Goal: Transaction & Acquisition: Subscribe to service/newsletter

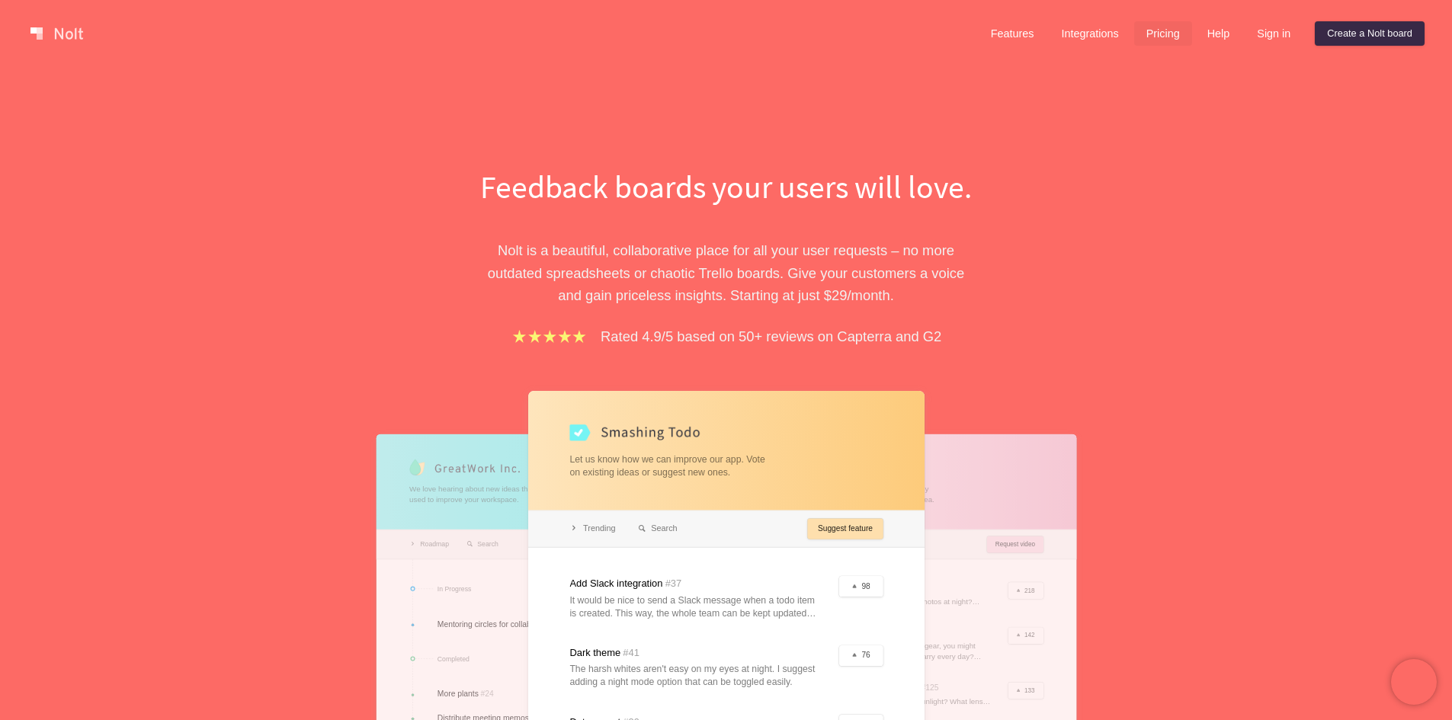
click at [1158, 43] on link "Pricing" at bounding box center [1163, 33] width 58 height 24
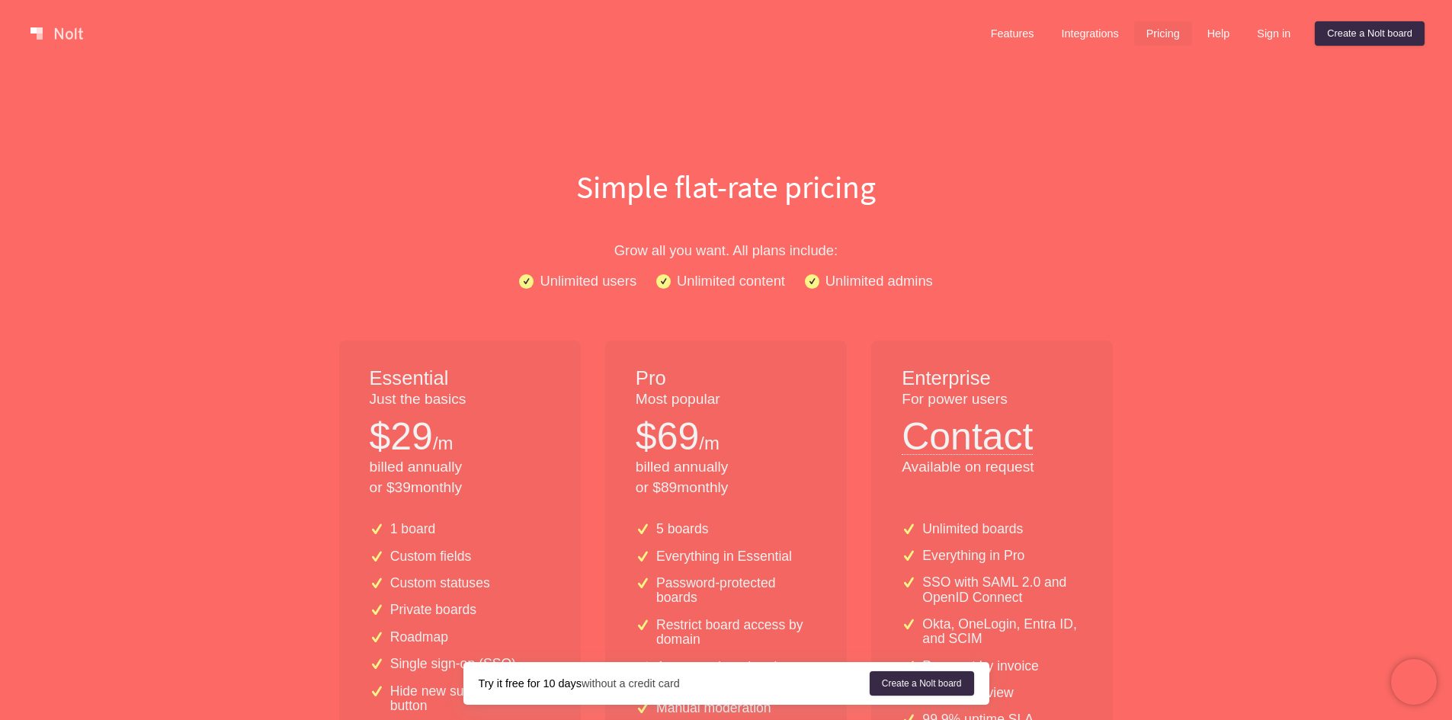
click at [977, 668] on div "Try it free for 10 days without a credit card Create a [PERSON_NAME] board" at bounding box center [726, 683] width 526 height 43
click at [950, 674] on link "Create a Nolt board" at bounding box center [922, 683] width 104 height 24
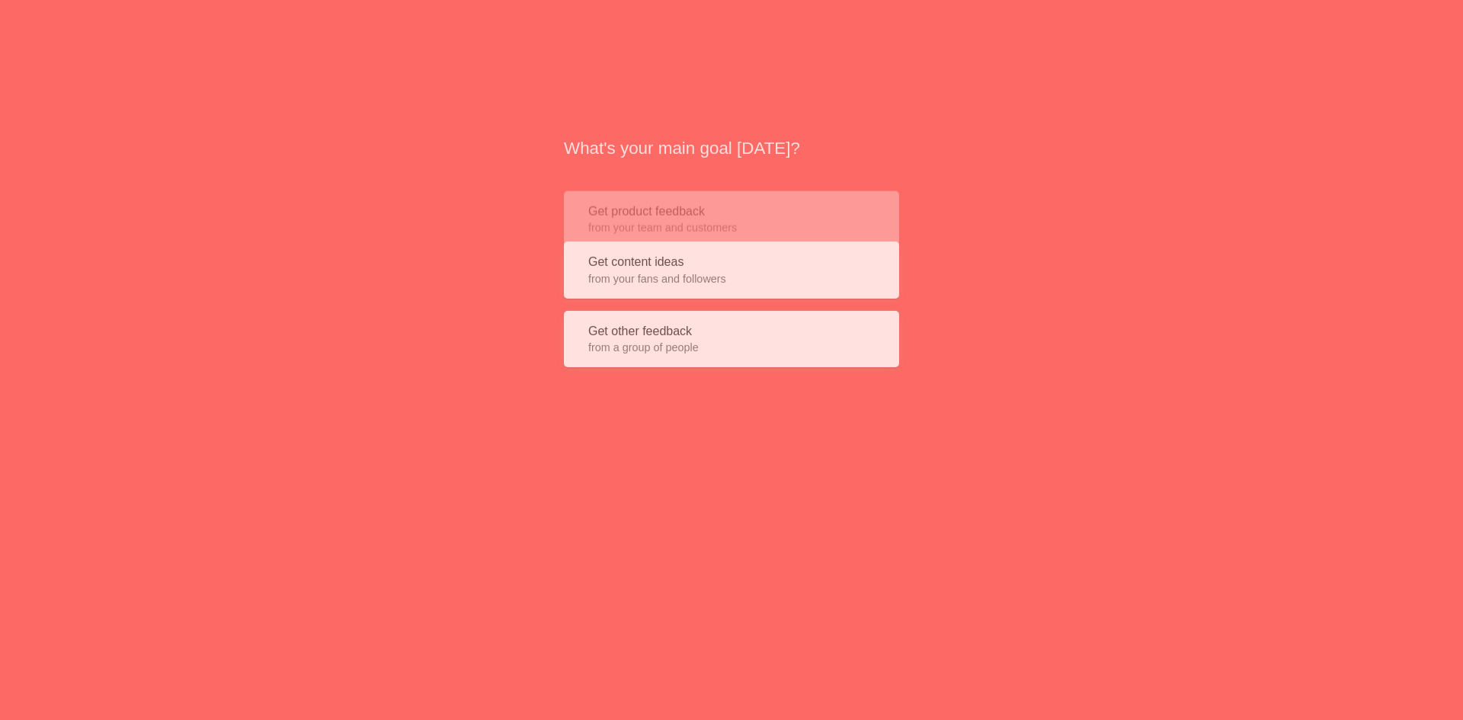
click at [1295, 349] on div "What's your main goal [DATE]? Get product feedback from your team and customers…" at bounding box center [731, 252] width 1463 height 505
click at [748, 275] on span "from your fans and followers" at bounding box center [731, 272] width 287 height 15
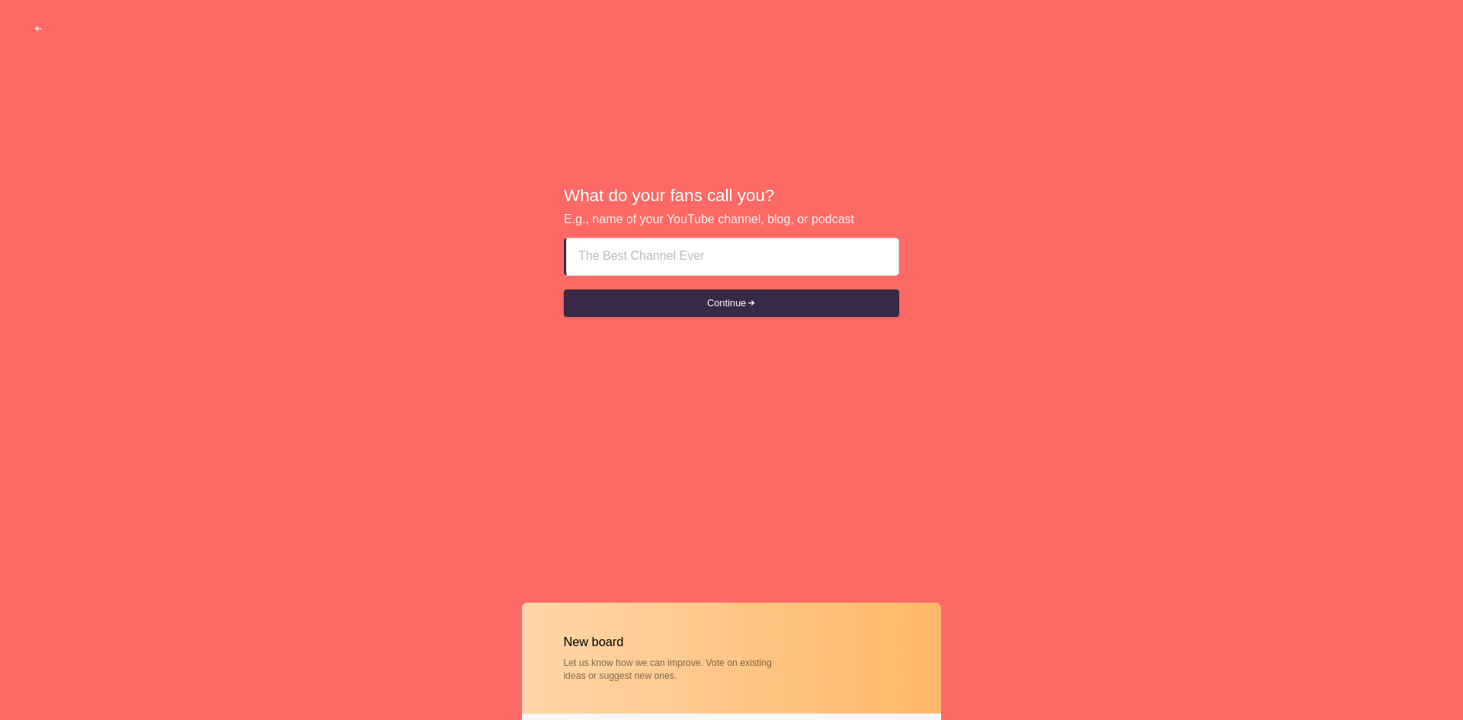
click at [706, 275] on input at bounding box center [732, 257] width 308 height 37
click at [679, 265] on input at bounding box center [732, 257] width 308 height 37
type input "g"
type input "Gearbyte"
click at [564, 290] on button "Continue" at bounding box center [731, 303] width 335 height 27
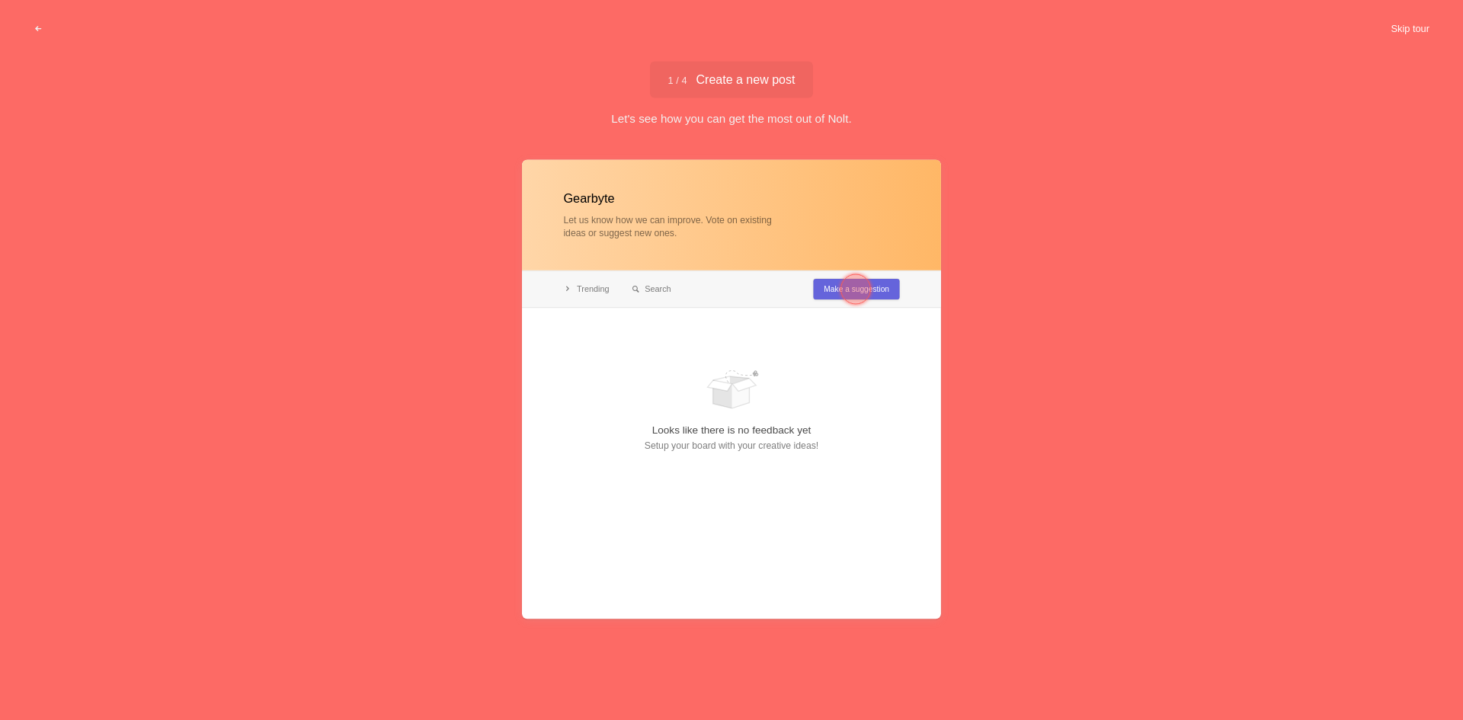
click at [1410, 20] on button "Skip tour" at bounding box center [1410, 28] width 75 height 27
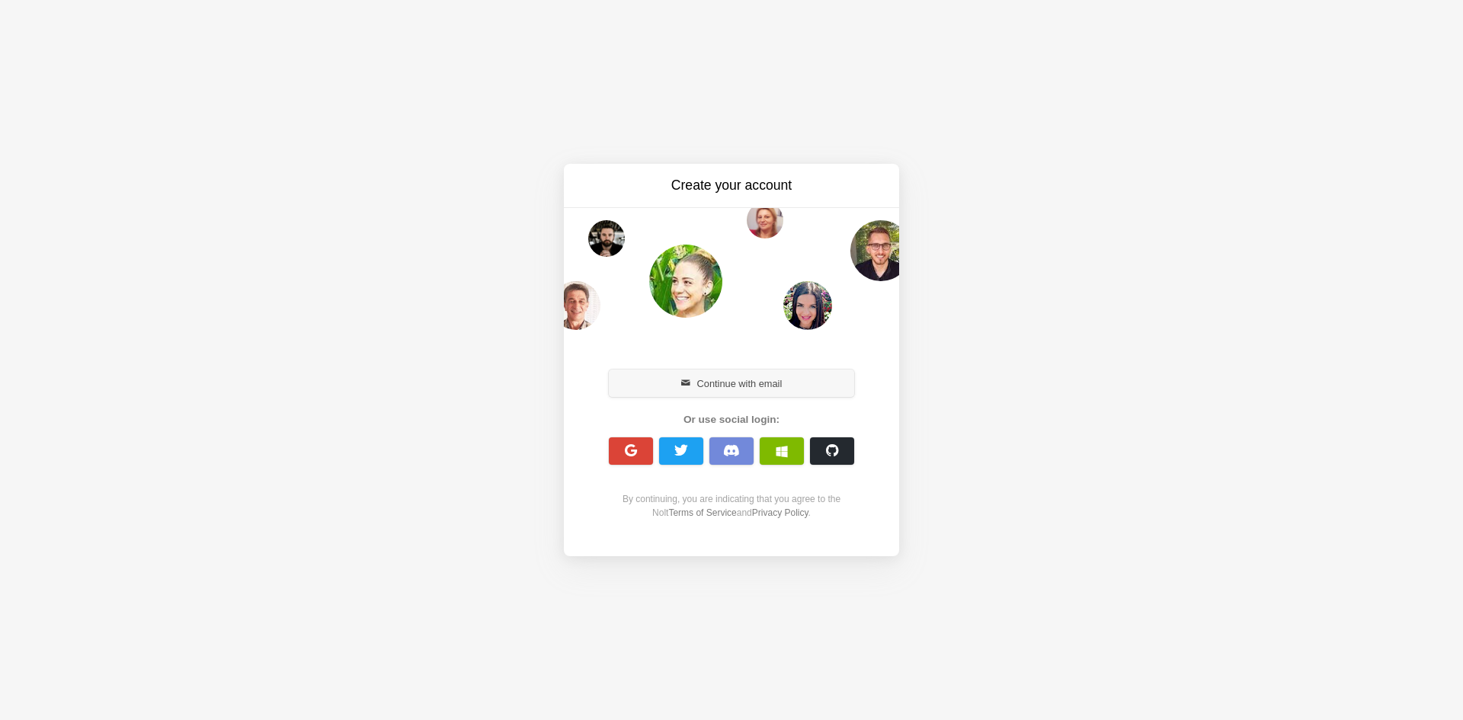
click at [732, 385] on button "Continue with email" at bounding box center [731, 383] width 245 height 27
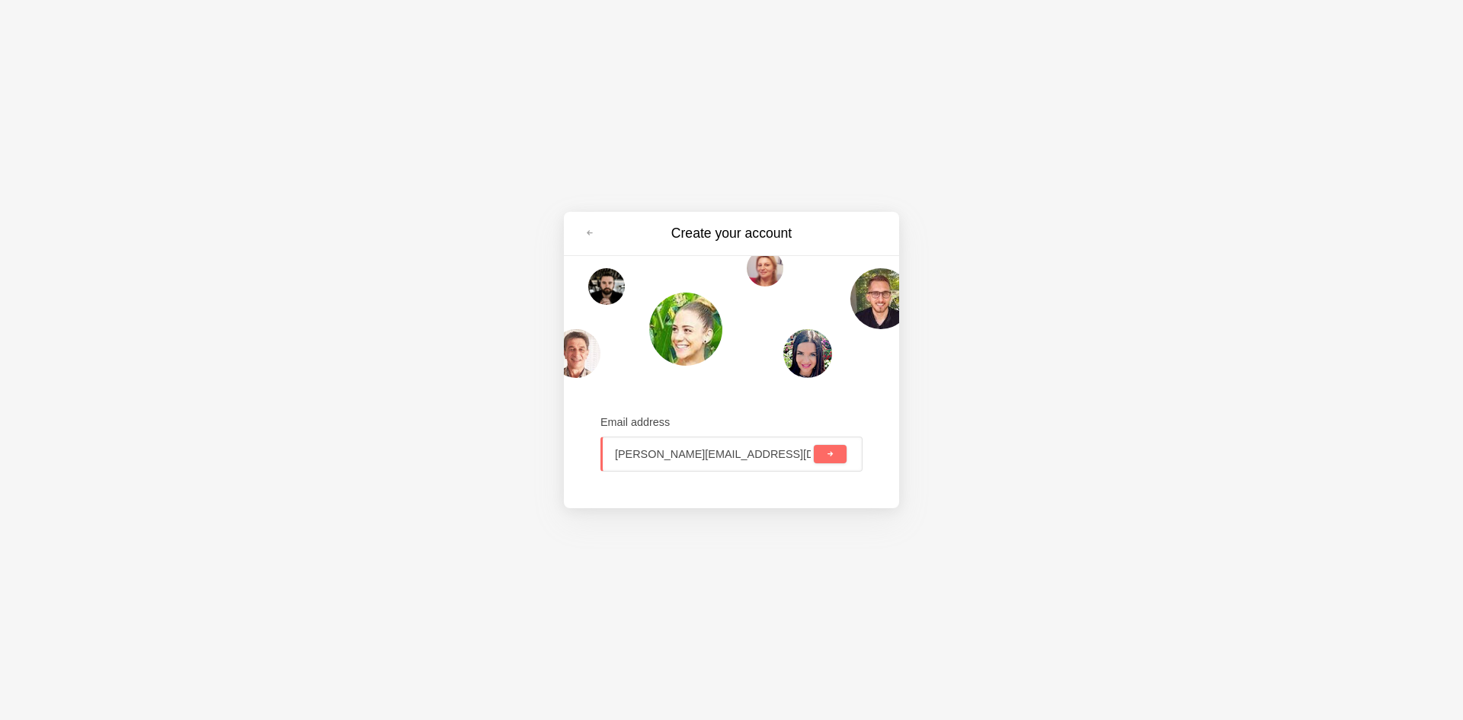
type input "[PERSON_NAME][EMAIL_ADDRESS][DOMAIN_NAME]"
click at [814, 445] on button "submit" at bounding box center [830, 454] width 33 height 18
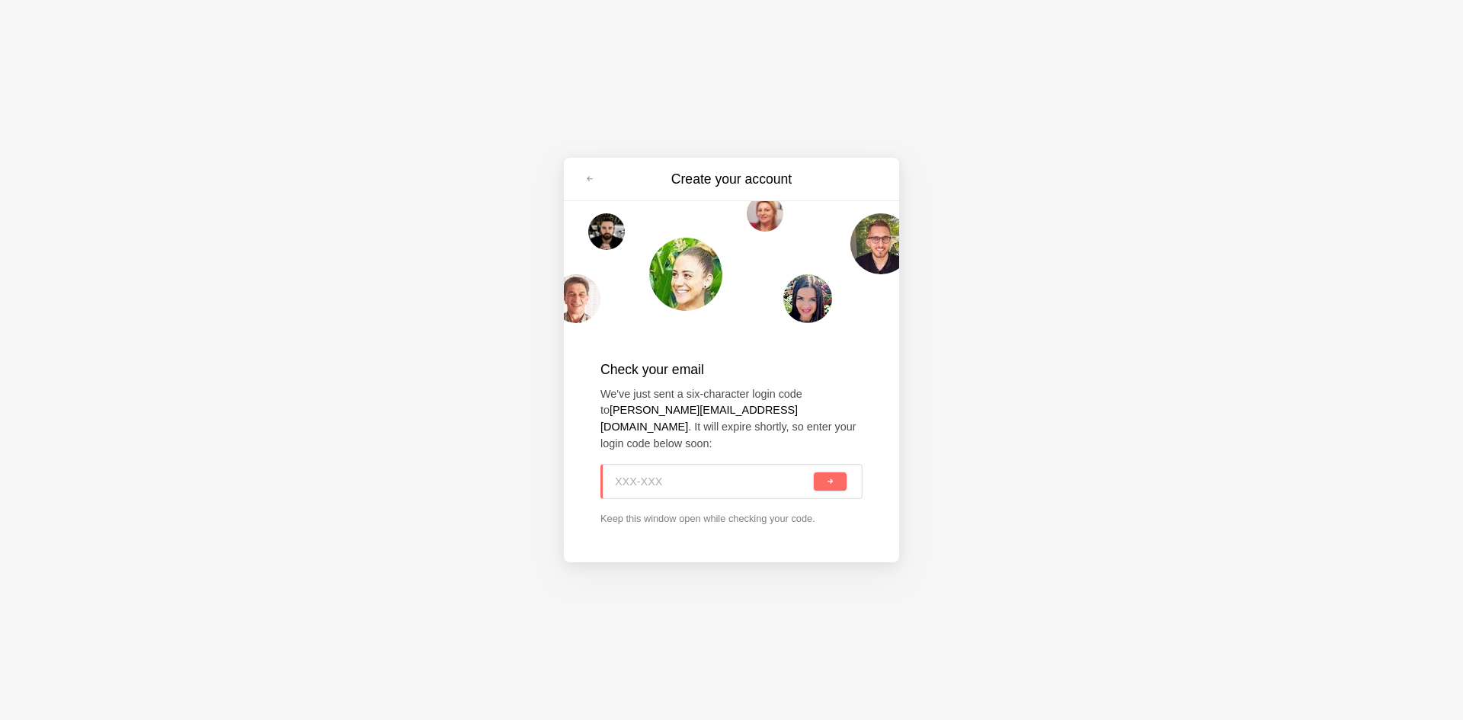
paste input "K64-3XR"
type input "K64-3XR"
click at [828, 478] on span "submit" at bounding box center [830, 482] width 8 height 8
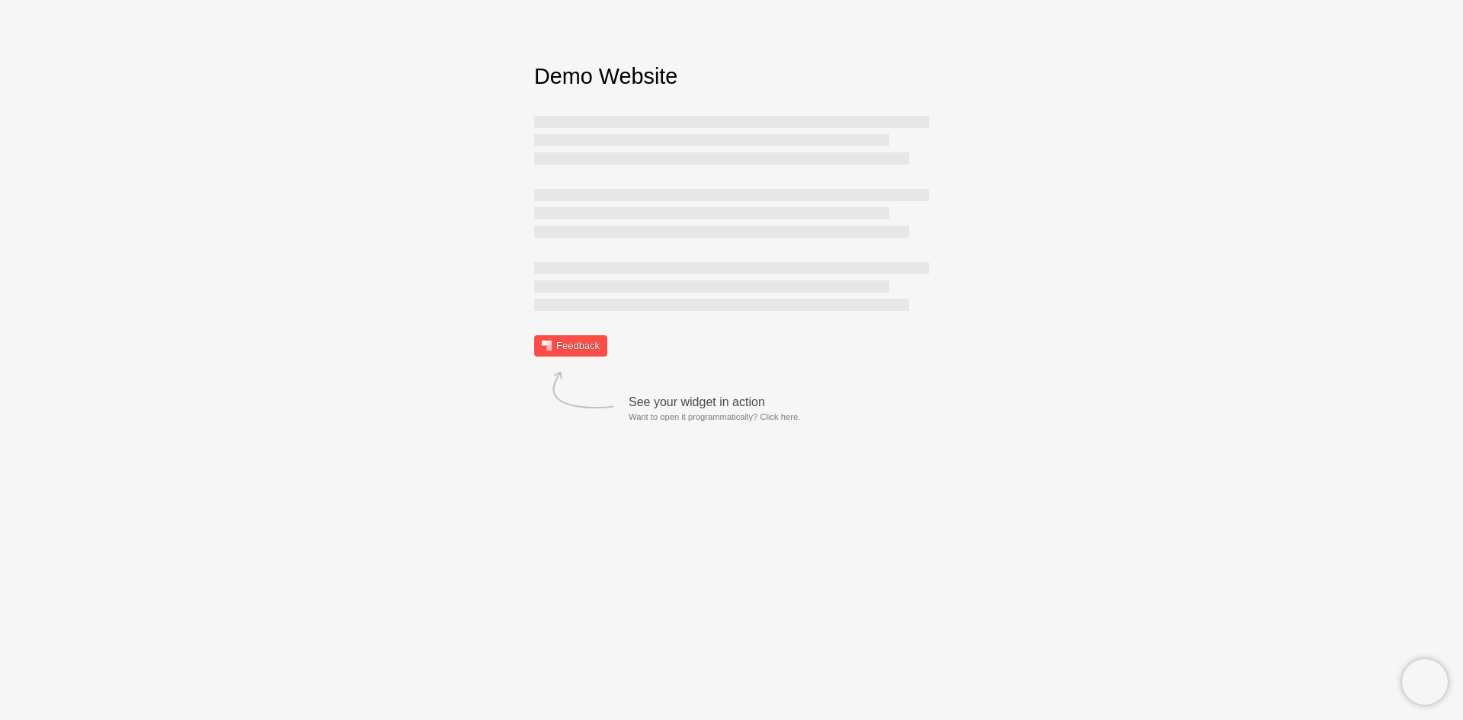
click at [575, 343] on link "Feedback" at bounding box center [570, 345] width 73 height 21
click at [1329, 349] on div "Demo Website Feedback See your widget in action Want to open it programmaticall…" at bounding box center [731, 209] width 1463 height 296
click at [564, 348] on link "Feedback" at bounding box center [570, 345] width 73 height 21
